Goal: Information Seeking & Learning: Learn about a topic

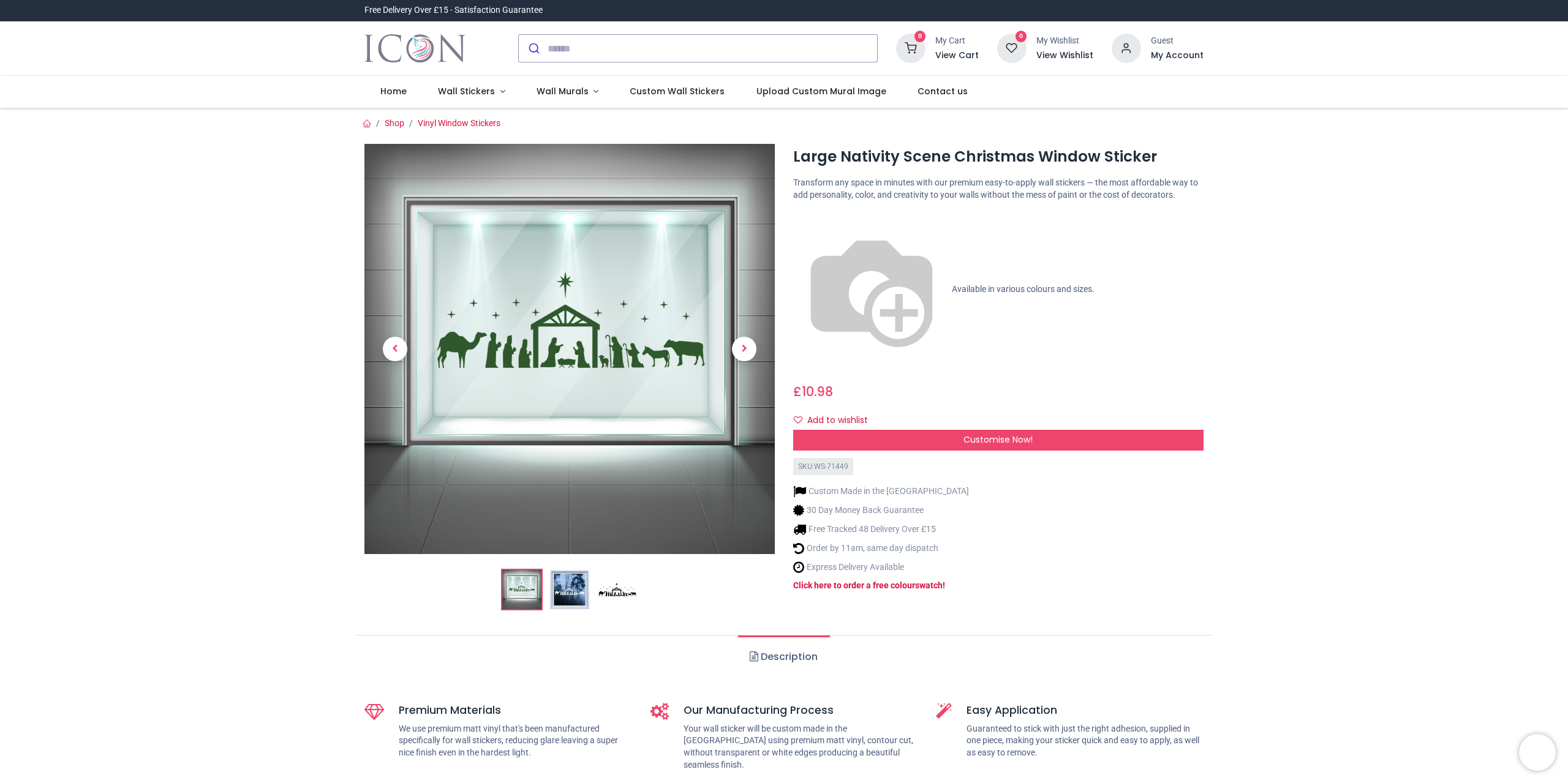
click at [574, 590] on img at bounding box center [569, 589] width 39 height 39
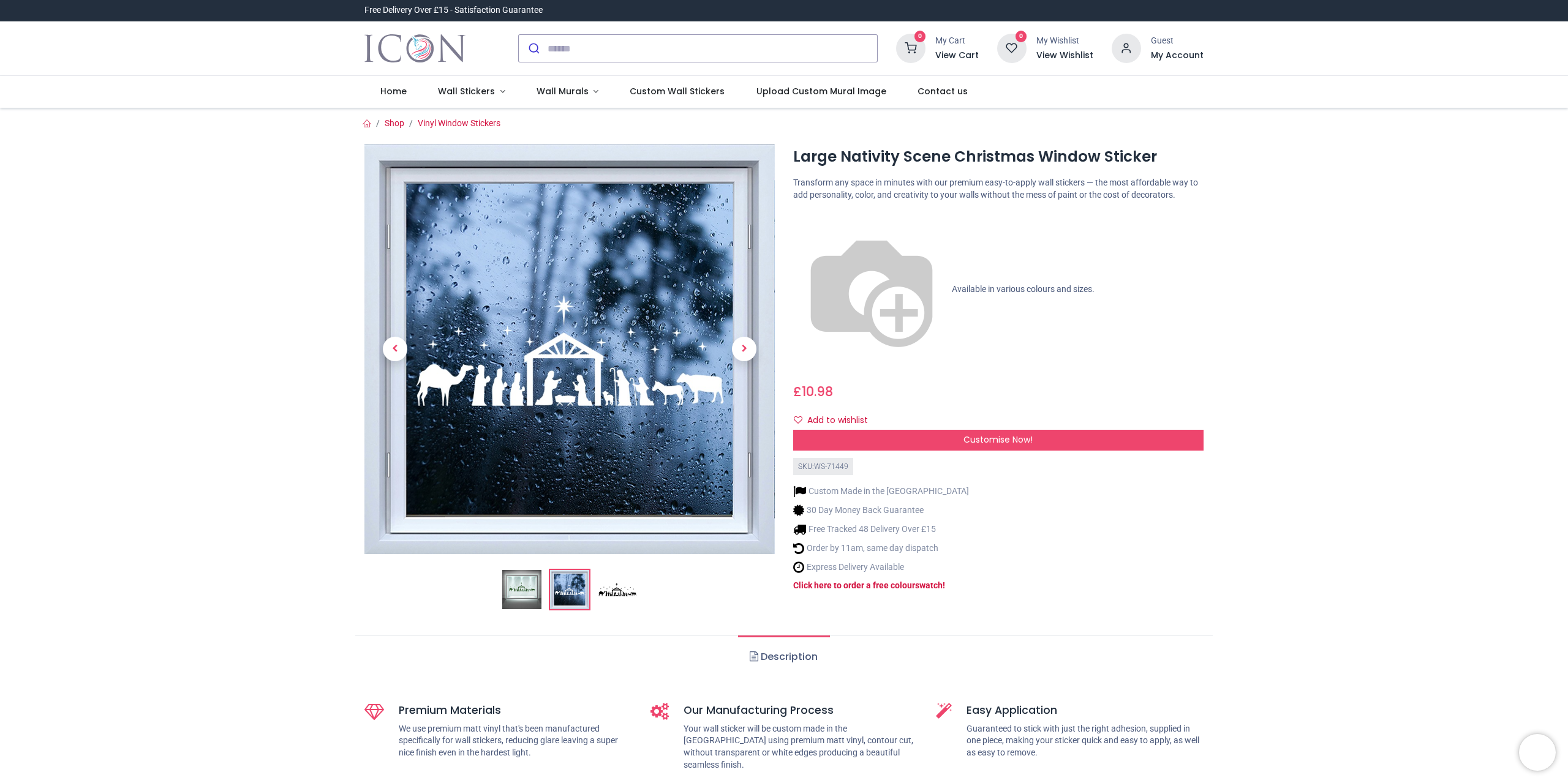
click at [514, 590] on img at bounding box center [522, 589] width 39 height 39
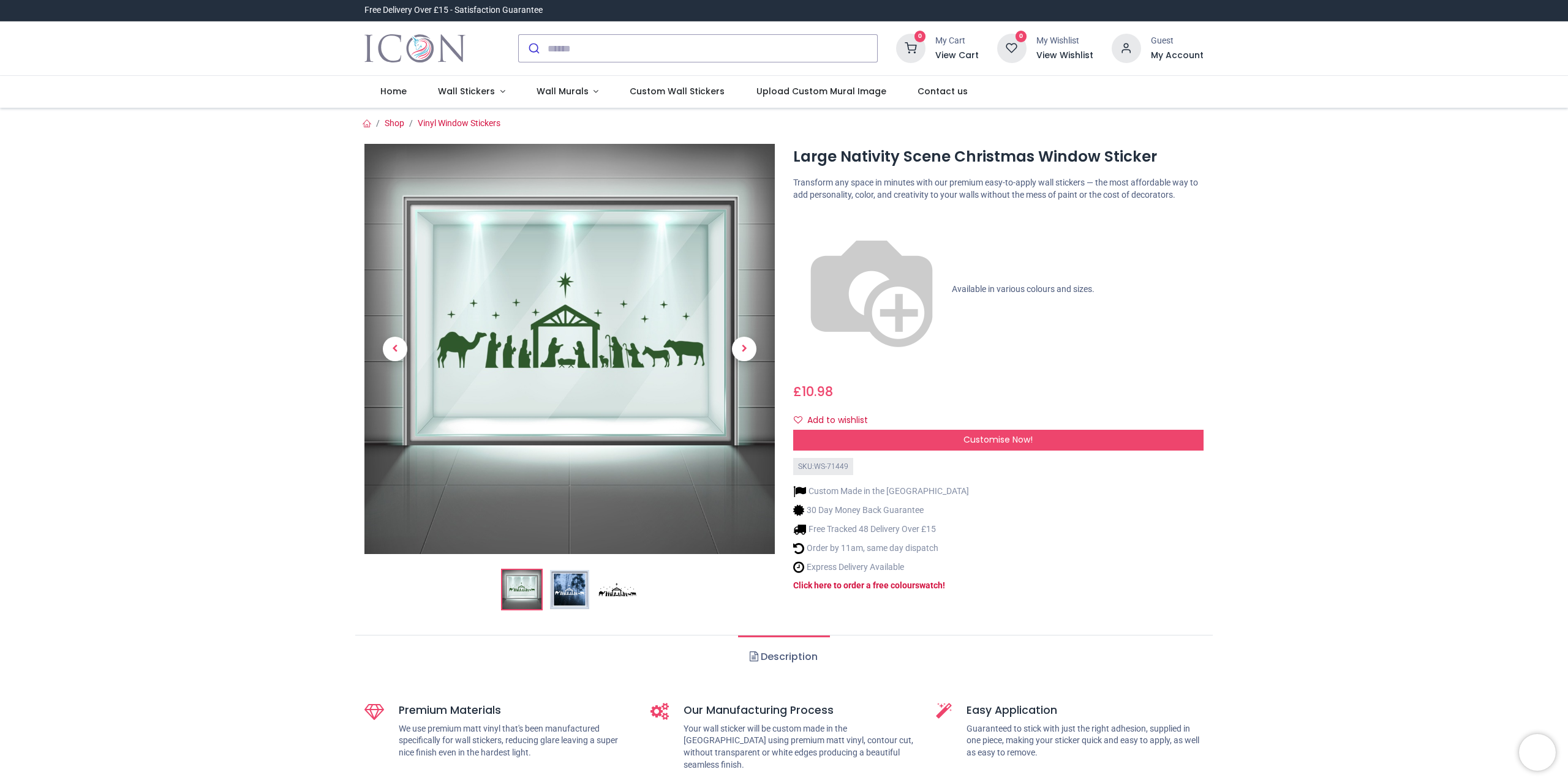
click at [566, 586] on img at bounding box center [569, 589] width 39 height 39
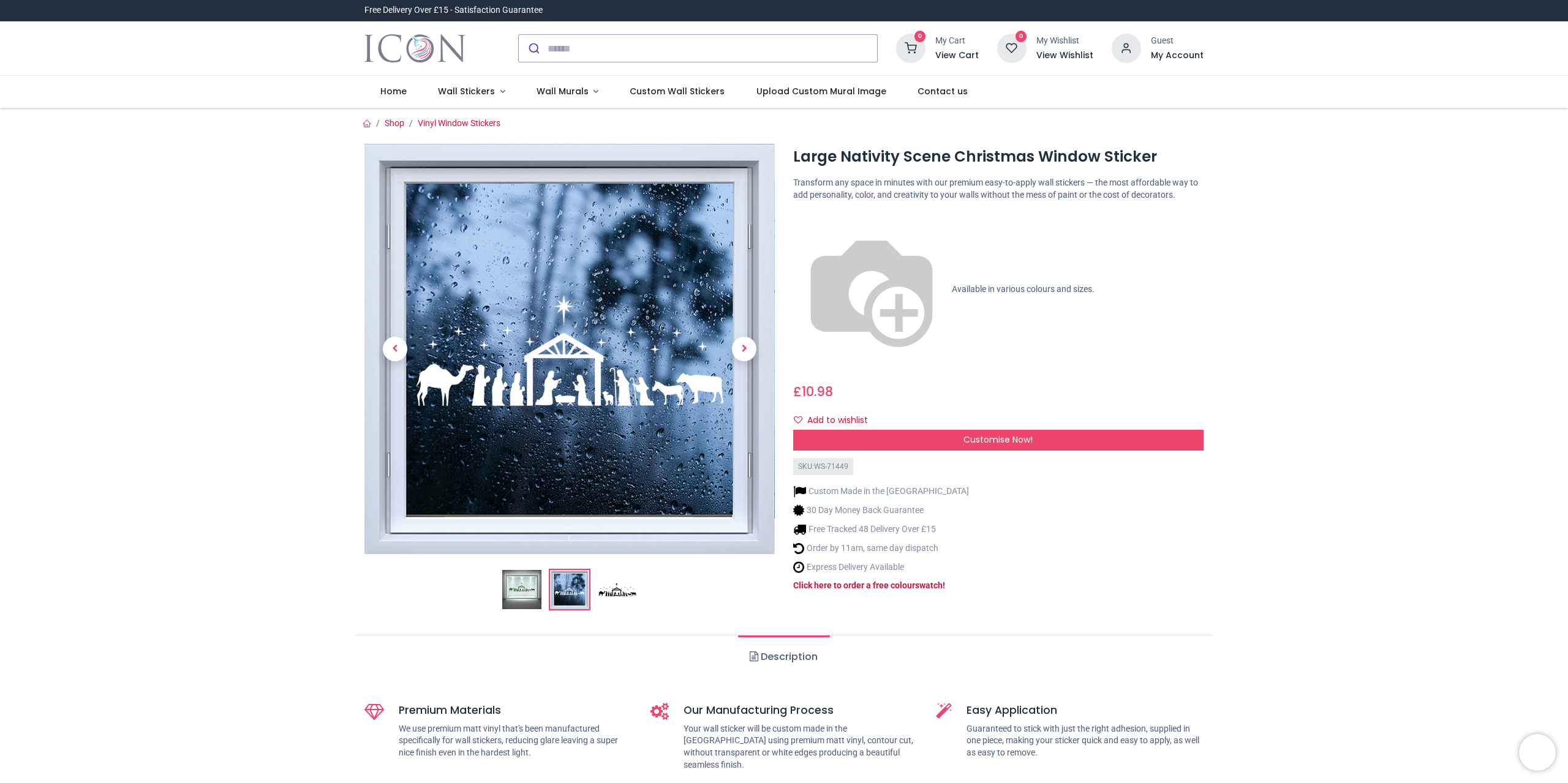
click at [617, 592] on img at bounding box center [617, 589] width 39 height 39
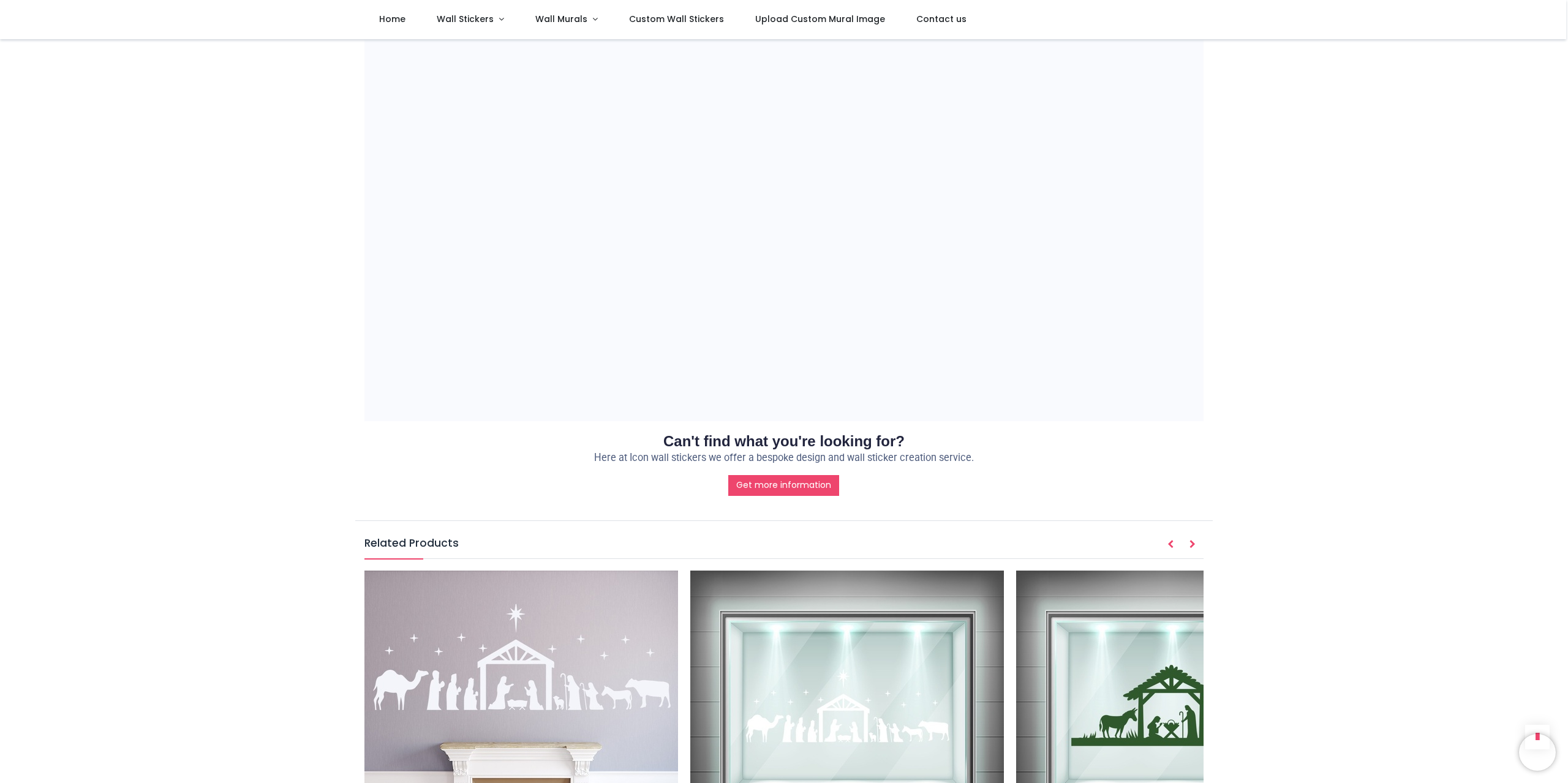
scroll to position [1041, 0]
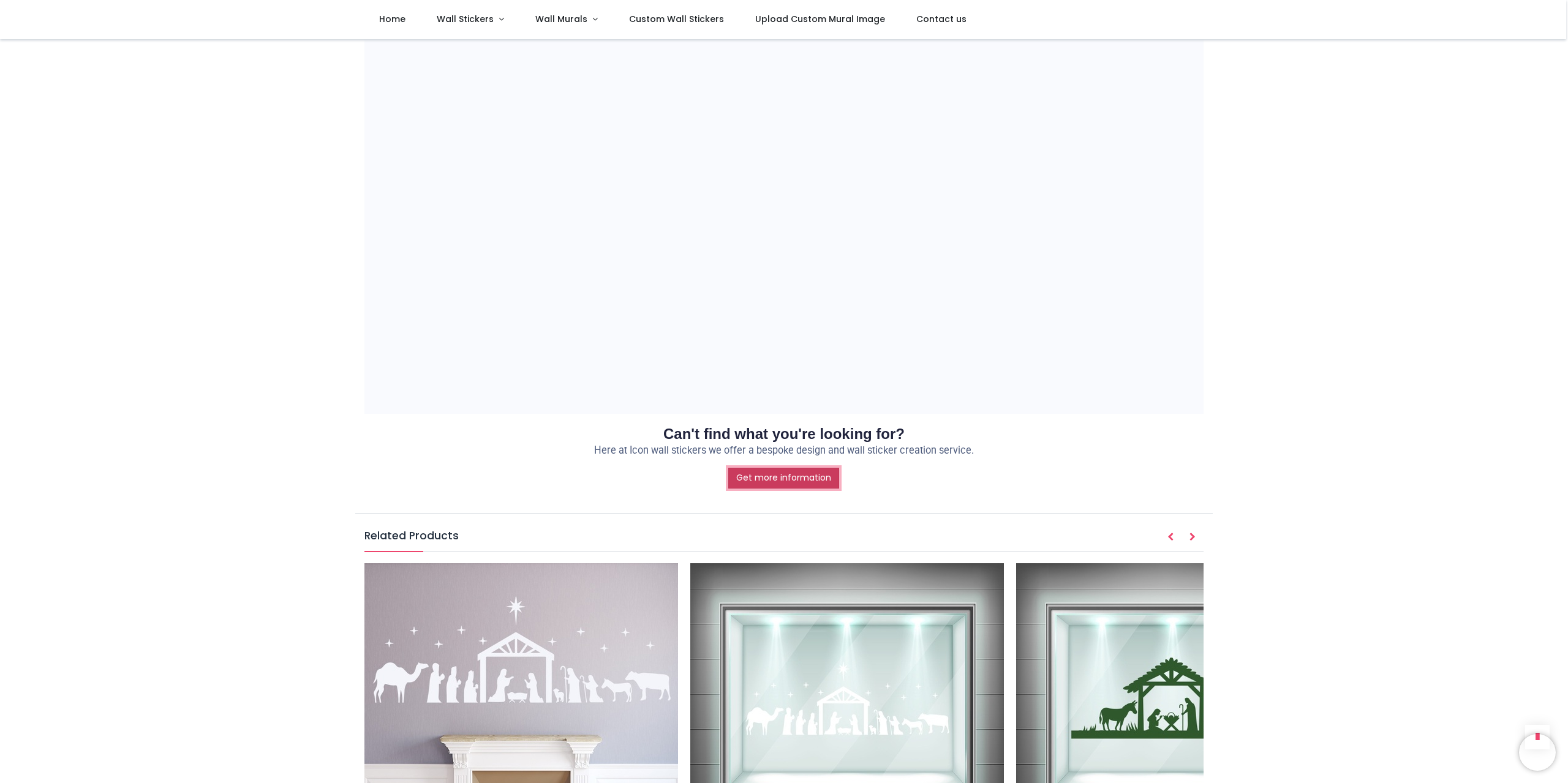
click at [784, 471] on link "Get more information" at bounding box center [783, 478] width 111 height 21
